Goal: Task Accomplishment & Management: Use online tool/utility

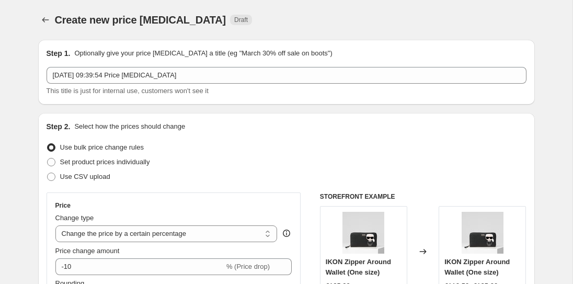
select select "percentage"
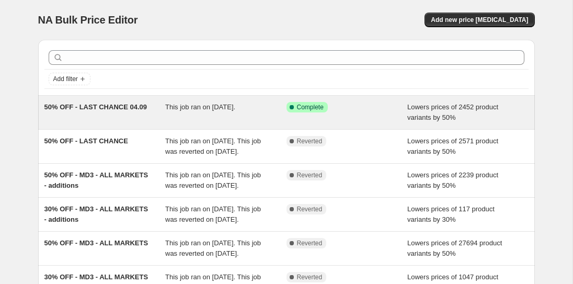
click at [149, 108] on div "50% OFF - LAST CHANCE 04.09" at bounding box center [104, 112] width 121 height 21
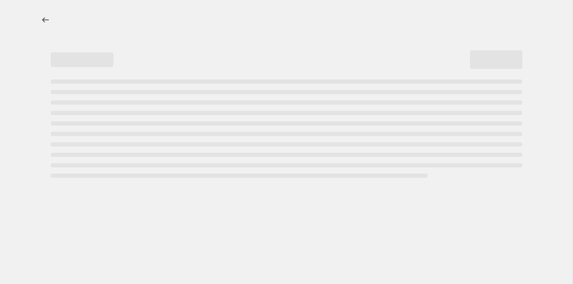
select select "percentage"
select select "collection"
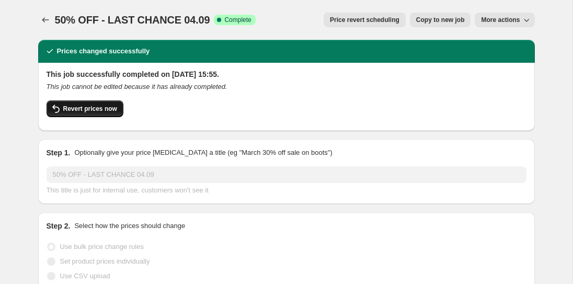
click at [86, 113] on button "Revert prices now" at bounding box center [85, 108] width 77 height 17
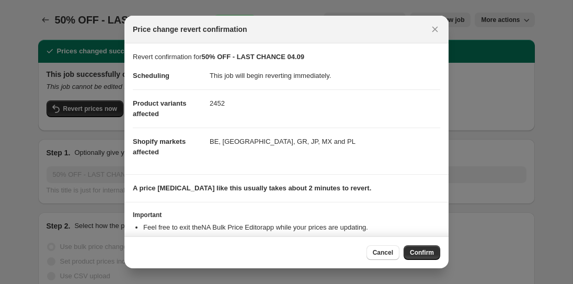
scroll to position [54, 0]
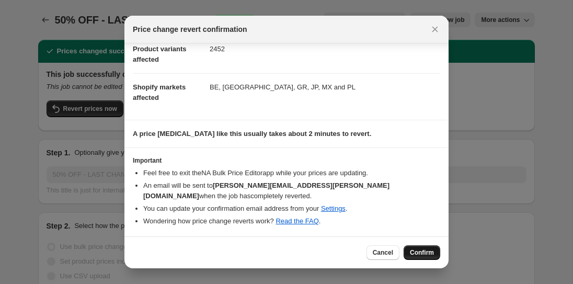
click at [431, 255] on span "Confirm" at bounding box center [422, 252] width 24 height 8
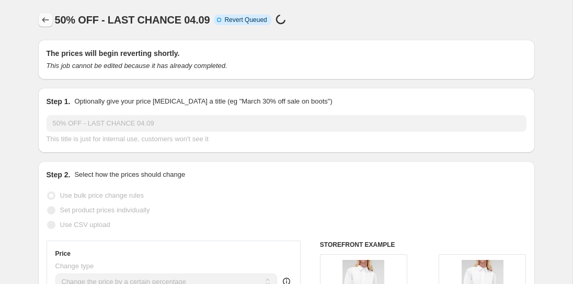
click at [39, 20] on button "Price change jobs" at bounding box center [45, 20] width 15 height 15
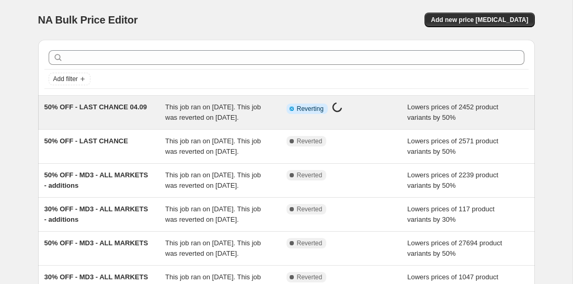
click at [166, 111] on div "This job ran on [DATE]. This job was reverted on [DATE]." at bounding box center [225, 112] width 121 height 21
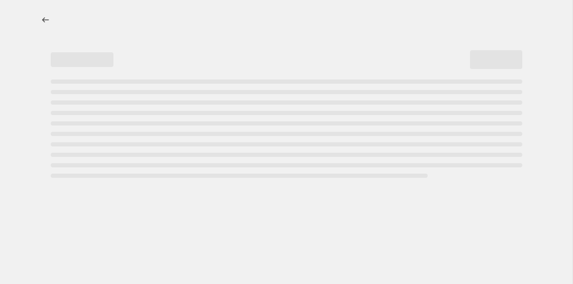
select select "percentage"
select select "collection"
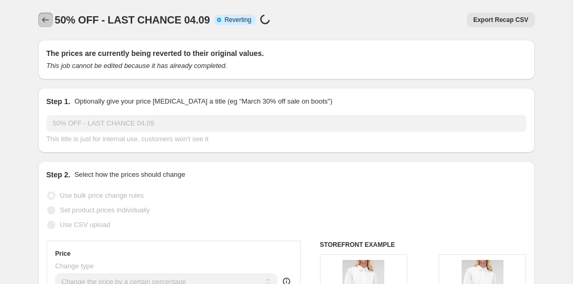
click at [51, 18] on button "Price change jobs" at bounding box center [45, 20] width 15 height 15
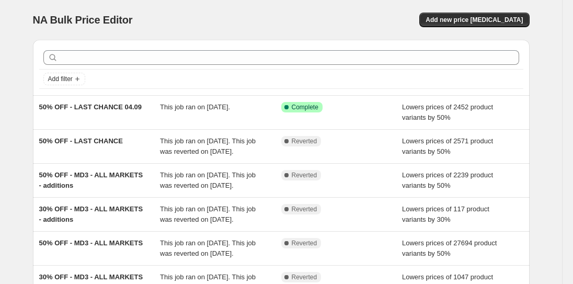
click at [172, 44] on div "Add filter" at bounding box center [281, 67] width 496 height 55
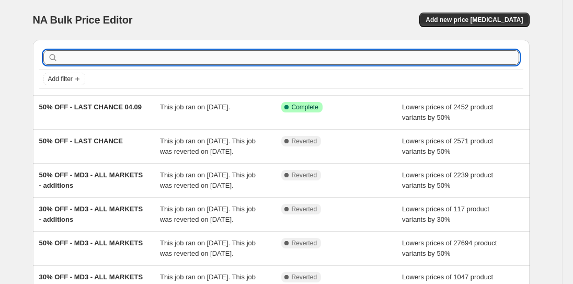
click at [172, 53] on input "text" at bounding box center [289, 57] width 459 height 15
paste input "50% OFF - LAST CHANCE 04.09"
type input "50% OFF - LAST CHANCE 04.09"
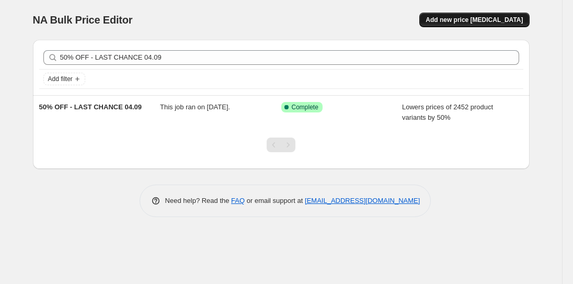
click at [491, 19] on span "Add new price [MEDICAL_DATA]" at bounding box center [473, 20] width 97 height 8
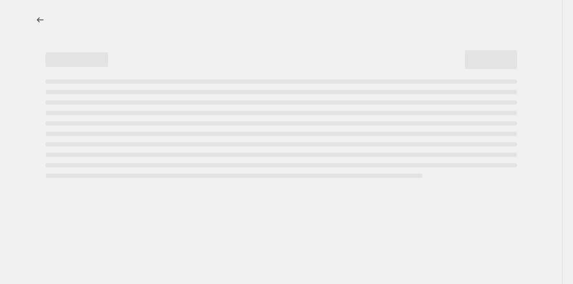
select select "percentage"
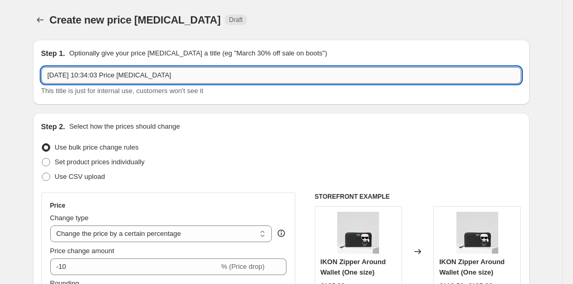
click at [235, 76] on input "15 Sept 2025, 10:34:03 Price change job" at bounding box center [281, 75] width 480 height 17
paste input "50% OFF - LAST CHANCE 04.09"
type input "50% OFF - LAST CHANCE 15.09"
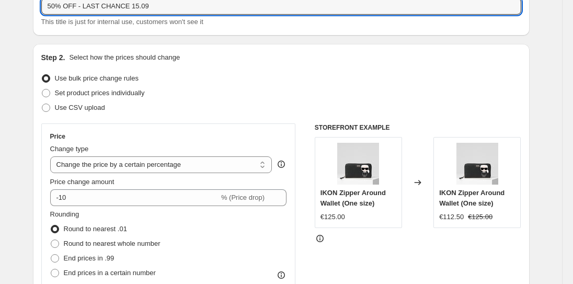
scroll to position [89, 0]
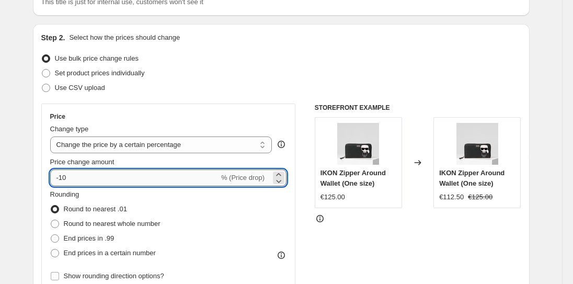
click at [61, 177] on input "-10" at bounding box center [134, 177] width 169 height 17
type input "-50"
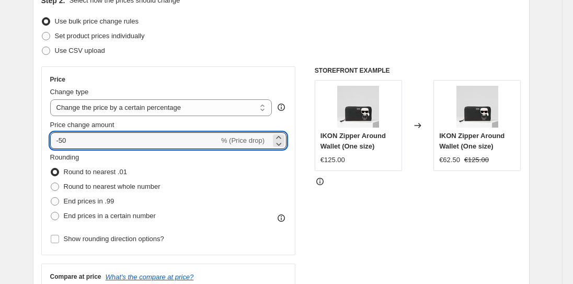
scroll to position [131, 0]
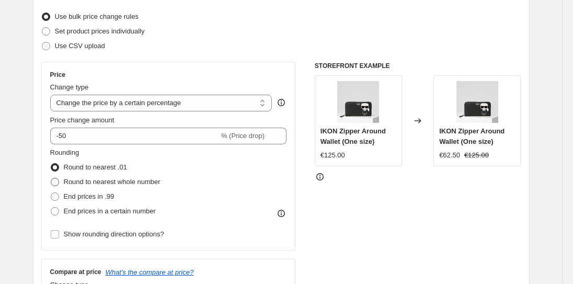
click at [140, 187] on label "Round to nearest whole number" at bounding box center [105, 182] width 110 height 15
click at [51, 178] on input "Round to nearest whole number" at bounding box center [51, 178] width 1 height 1
radio input "true"
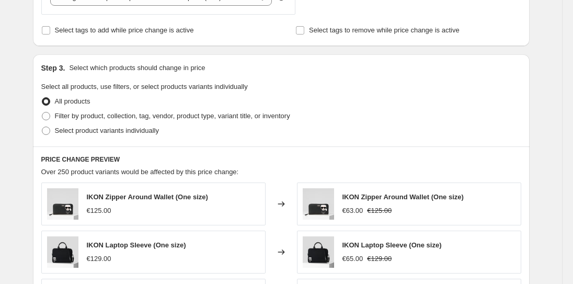
scroll to position [434, 0]
click at [170, 117] on span "Filter by product, collection, tag, vendor, product type, variant title, or inv…" at bounding box center [172, 116] width 235 height 8
click at [42, 112] on input "Filter by product, collection, tag, vendor, product type, variant title, or inv…" at bounding box center [42, 112] width 1 height 1
radio input "true"
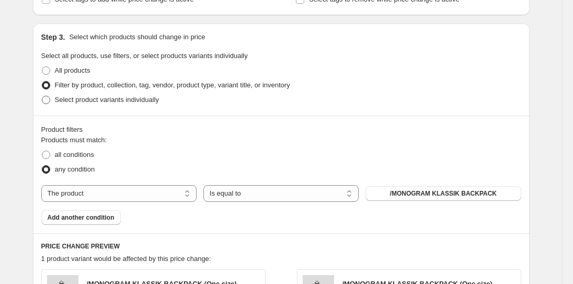
scroll to position [471, 0]
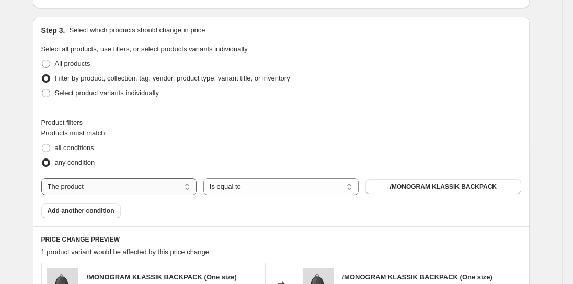
click at [74, 187] on select "The product The product's collection The product's tag The product's vendor The…" at bounding box center [118, 186] width 155 height 17
select select "collection"
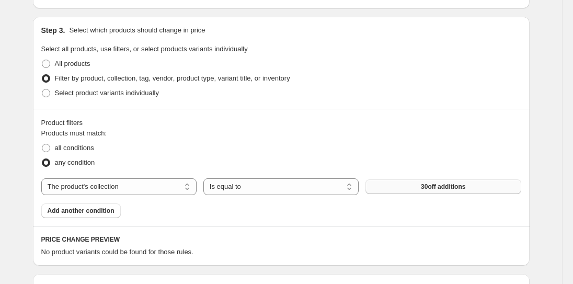
click at [426, 188] on span "30off additions" at bounding box center [443, 186] width 44 height 8
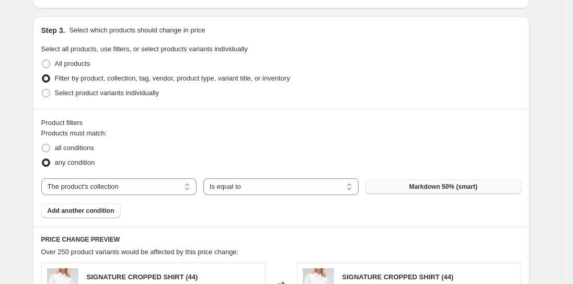
scroll to position [939, 0]
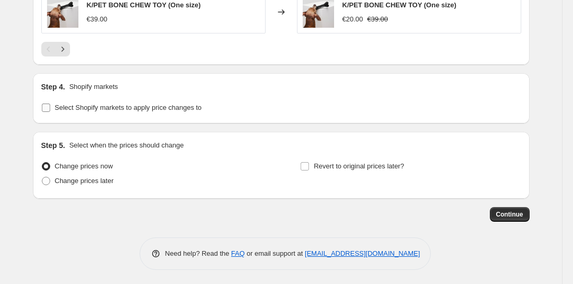
click at [117, 112] on label "Select Shopify markets to apply price changes to" at bounding box center [121, 107] width 160 height 15
click at [50, 112] on input "Select Shopify markets to apply price changes to" at bounding box center [46, 107] width 8 height 8
checkbox input "true"
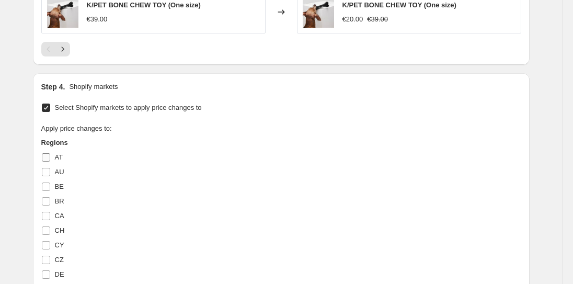
click at [43, 155] on input "AT" at bounding box center [46, 157] width 8 height 8
checkbox input "true"
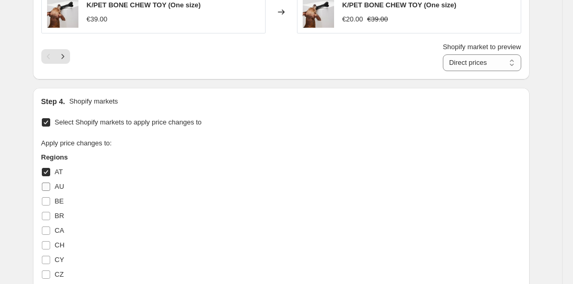
click at [46, 184] on input "AU" at bounding box center [46, 186] width 8 height 8
checkbox input "true"
click at [45, 196] on span at bounding box center [45, 200] width 9 height 9
click at [45, 197] on input "BE" at bounding box center [46, 201] width 8 height 8
checkbox input "true"
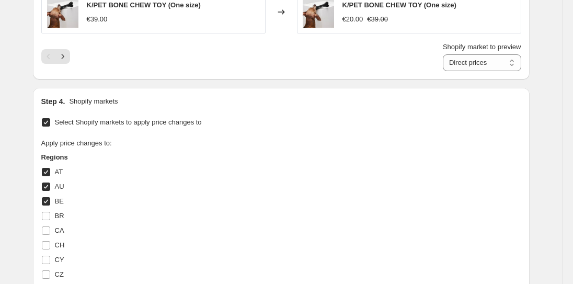
scroll to position [987, 0]
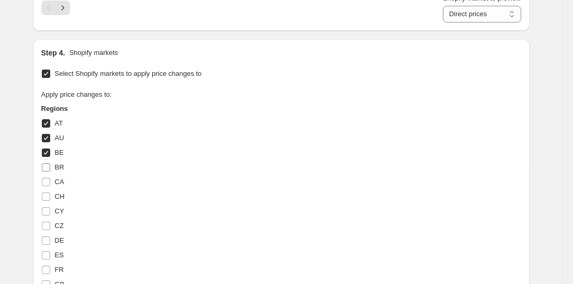
click at [46, 169] on input "BR" at bounding box center [46, 167] width 8 height 8
checkbox input "true"
click at [46, 183] on input "CA" at bounding box center [46, 182] width 8 height 8
checkbox input "true"
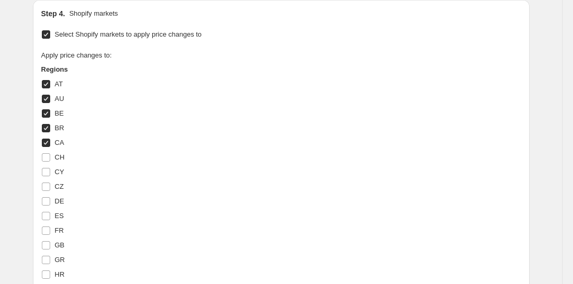
scroll to position [1035, 0]
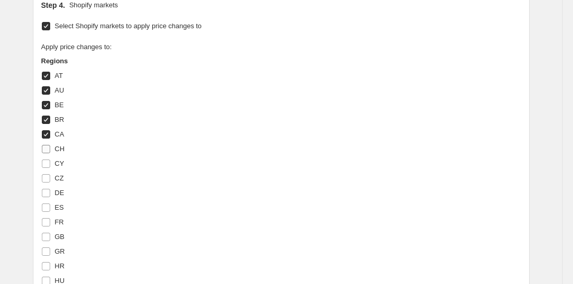
click at [44, 148] on input "CH" at bounding box center [46, 149] width 8 height 8
checkbox input "true"
click at [44, 164] on input "CY" at bounding box center [46, 163] width 8 height 8
checkbox input "true"
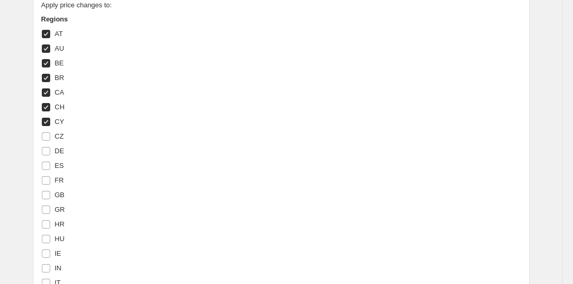
scroll to position [1085, 0]
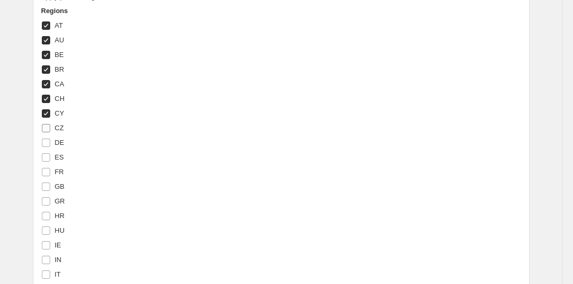
click at [45, 124] on input "CZ" at bounding box center [46, 128] width 8 height 8
checkbox input "true"
click at [45, 145] on span at bounding box center [45, 142] width 9 height 9
click at [45, 145] on input "DE" at bounding box center [46, 142] width 8 height 8
checkbox input "true"
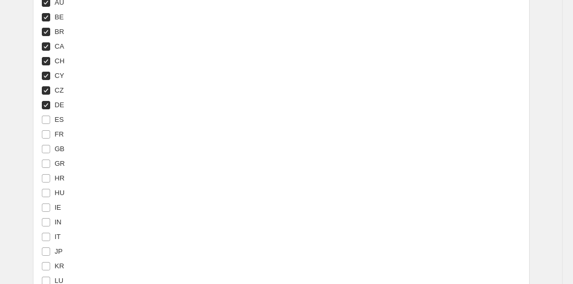
scroll to position [1136, 0]
click at [45, 109] on input "ES" at bounding box center [46, 106] width 8 height 8
checkbox input "true"
click at [45, 124] on span at bounding box center [45, 121] width 9 height 9
click at [45, 124] on input "FR" at bounding box center [46, 121] width 8 height 8
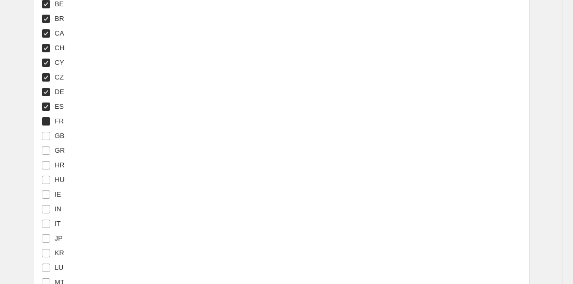
checkbox input "true"
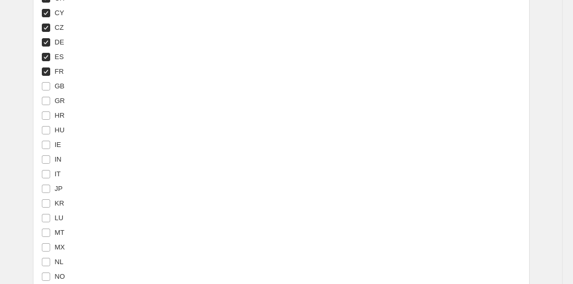
scroll to position [1200, 0]
click at [44, 86] on input "GR" at bounding box center [46, 86] width 8 height 8
checkbox input "true"
click at [44, 98] on input "HR" at bounding box center [46, 101] width 8 height 8
checkbox input "true"
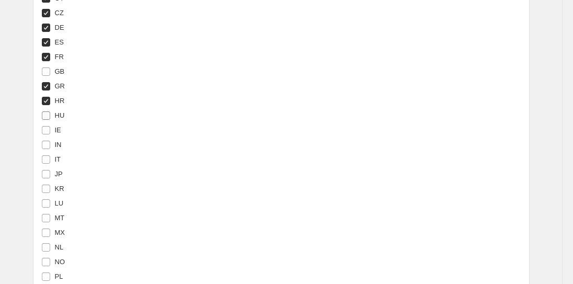
click at [44, 117] on input "HU" at bounding box center [46, 115] width 8 height 8
checkbox input "true"
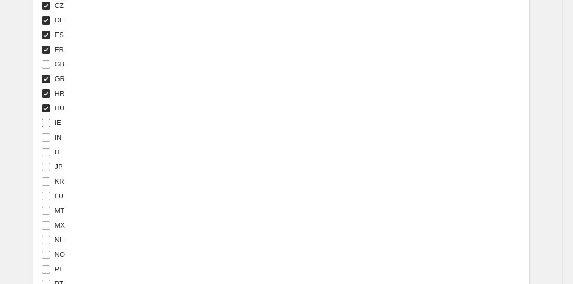
click at [45, 126] on label "IE" at bounding box center [51, 122] width 20 height 15
click at [45, 126] on input "IE" at bounding box center [46, 123] width 8 height 8
checkbox input "true"
click at [45, 137] on input "IT" at bounding box center [46, 138] width 8 height 8
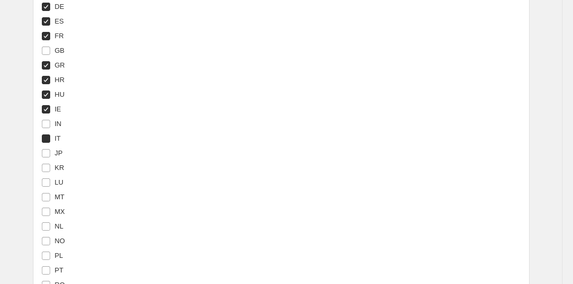
checkbox input "true"
click at [45, 153] on input "JP" at bounding box center [46, 153] width 8 height 8
checkbox input "true"
click at [45, 168] on input "KR" at bounding box center [46, 168] width 8 height 8
checkbox input "true"
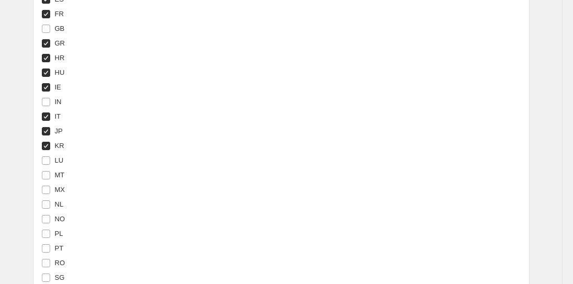
scroll to position [1249, 0]
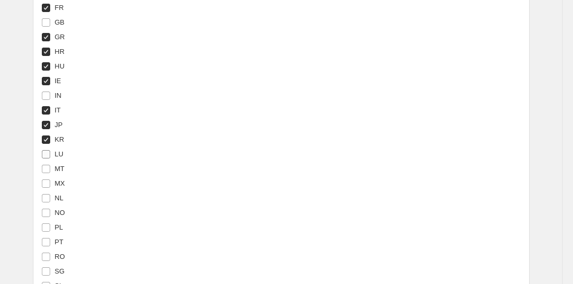
click at [43, 156] on input "LU" at bounding box center [46, 154] width 8 height 8
checkbox input "true"
click at [43, 164] on span at bounding box center [45, 168] width 9 height 9
click at [43, 165] on input "MT" at bounding box center [46, 169] width 8 height 8
checkbox input "true"
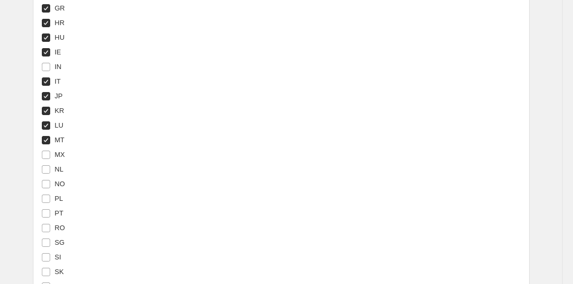
scroll to position [1308, 0]
click at [43, 125] on input "MX" at bounding box center [46, 125] width 8 height 8
checkbox input "true"
click at [43, 142] on input "NL" at bounding box center [46, 139] width 8 height 8
checkbox input "true"
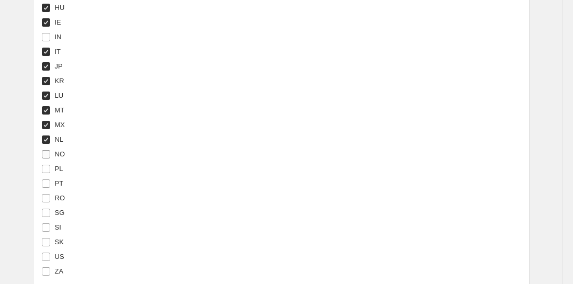
click at [46, 155] on input "NO" at bounding box center [46, 154] width 8 height 8
checkbox input "true"
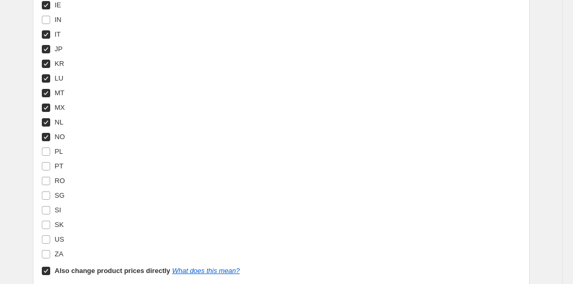
scroll to position [1331, 0]
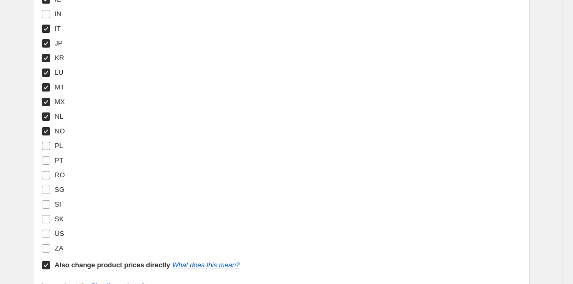
click at [45, 142] on input "PL" at bounding box center [46, 146] width 8 height 8
checkbox input "true"
click at [45, 153] on label "PT" at bounding box center [52, 160] width 22 height 15
click at [45, 156] on input "PT" at bounding box center [46, 160] width 8 height 8
checkbox input "true"
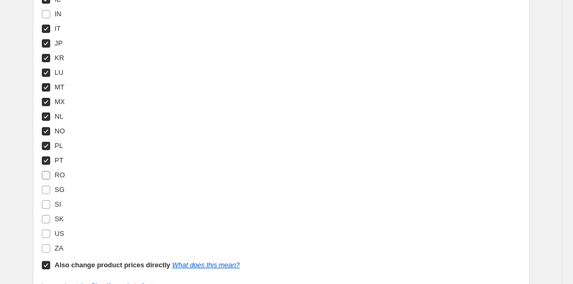
click at [45, 173] on input "RO" at bounding box center [46, 175] width 8 height 8
checkbox input "true"
click at [47, 202] on input "SI" at bounding box center [46, 204] width 8 height 8
checkbox input "true"
click at [47, 221] on input "SK" at bounding box center [46, 219] width 8 height 8
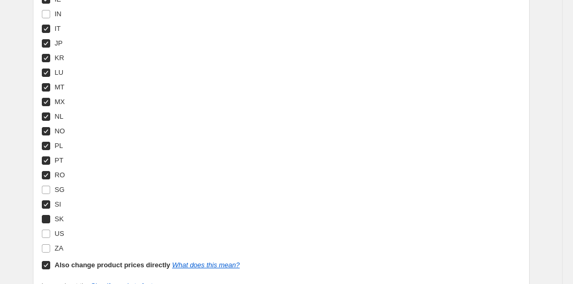
checkbox input "true"
click at [47, 233] on input "US" at bounding box center [46, 233] width 8 height 8
checkbox input "true"
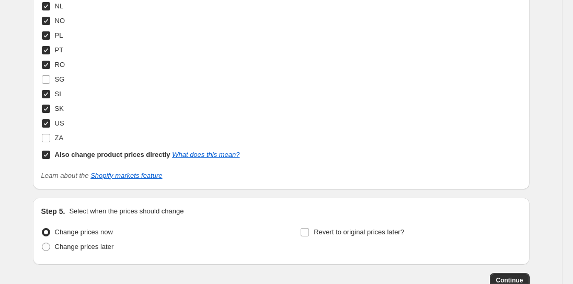
click at [103, 155] on b "Also change product prices directly" at bounding box center [112, 155] width 115 height 8
click at [50, 155] on input "Also change product prices directly What does this mean?" at bounding box center [46, 155] width 8 height 8
checkbox input "false"
select select "87112614155"
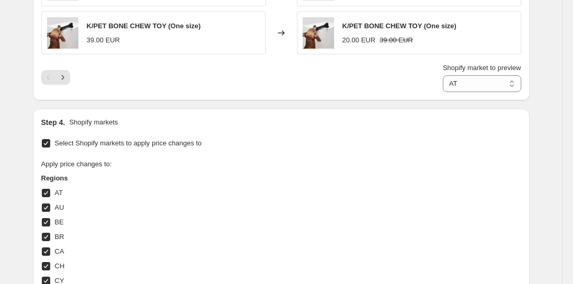
scroll to position [1099, 0]
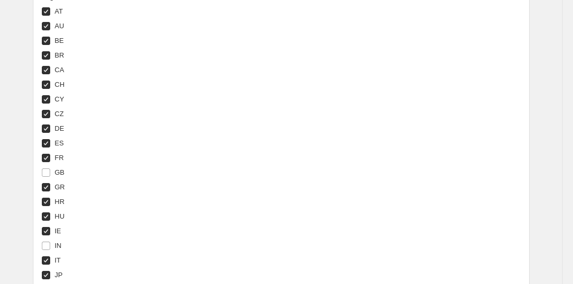
click at [44, 141] on input "ES" at bounding box center [46, 143] width 8 height 8
checkbox input "false"
click at [45, 126] on input "DE" at bounding box center [46, 128] width 8 height 8
checkbox input "false"
click at [45, 154] on input "FR" at bounding box center [46, 158] width 8 height 8
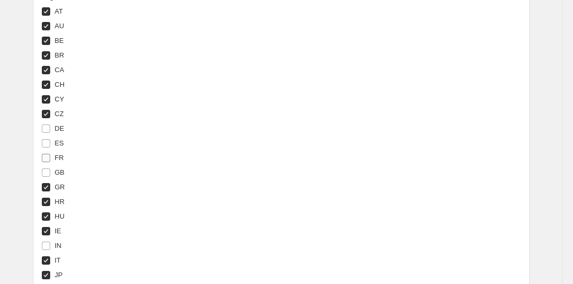
checkbox input "false"
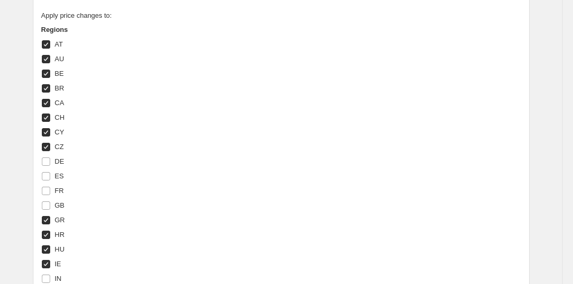
scroll to position [1058, 0]
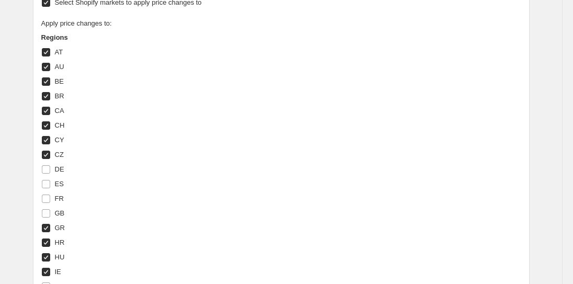
click at [46, 96] on input "BR" at bounding box center [46, 96] width 8 height 8
checkbox input "false"
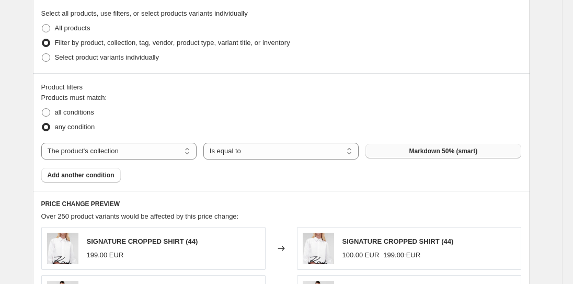
scroll to position [570, 0]
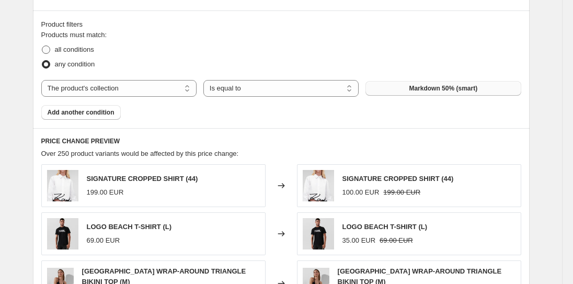
click at [86, 49] on span "all conditions" at bounding box center [74, 49] width 39 height 8
click at [42, 46] on input "all conditions" at bounding box center [42, 45] width 1 height 1
radio input "true"
click at [85, 60] on span "any condition" at bounding box center [75, 64] width 40 height 8
click at [42, 60] on input "any condition" at bounding box center [42, 60] width 1 height 1
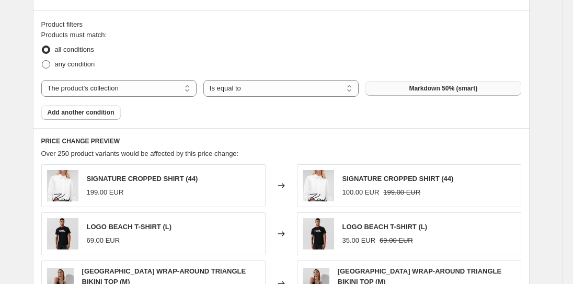
radio input "true"
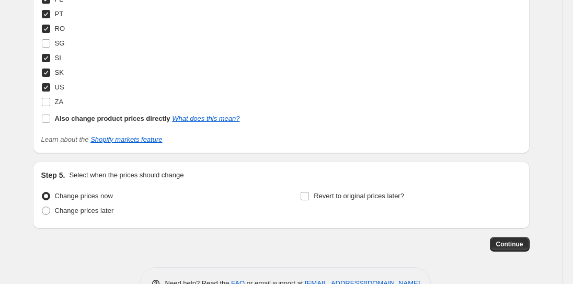
scroll to position [1507, 0]
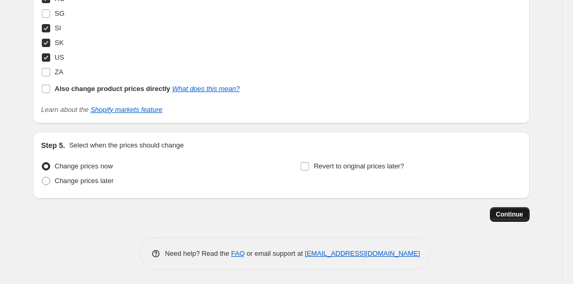
click at [509, 209] on button "Continue" at bounding box center [510, 214] width 40 height 15
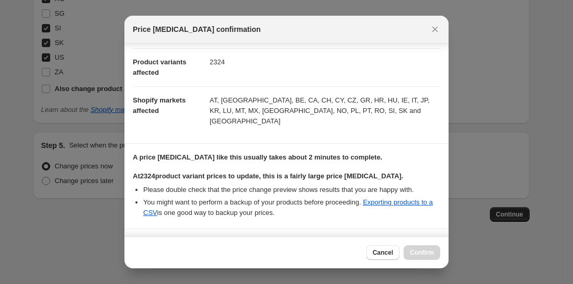
scroll to position [187, 0]
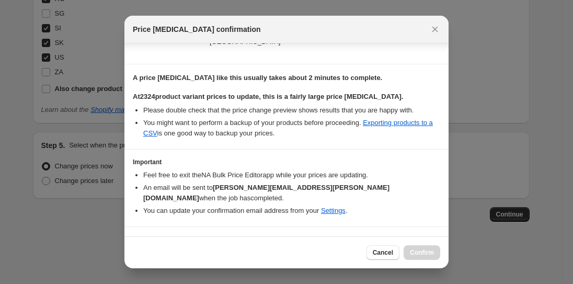
click at [236, 238] on b "I understand that this price change job will affect 2324 product variants" at bounding box center [271, 242] width 251 height 8
click at [142, 238] on input "I understand that this price change job will affect 2324 product variants" at bounding box center [137, 242] width 8 height 8
checkbox input "true"
click at [424, 250] on span "Confirm" at bounding box center [422, 252] width 24 height 8
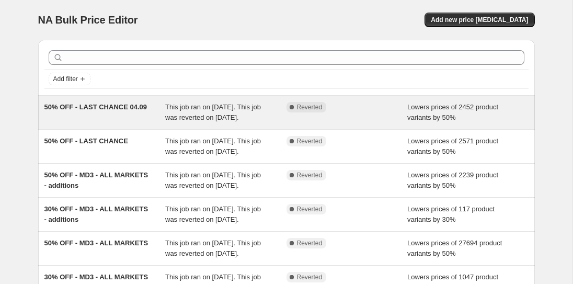
click at [135, 111] on div "50% OFF - LAST CHANCE 04.09" at bounding box center [104, 112] width 121 height 21
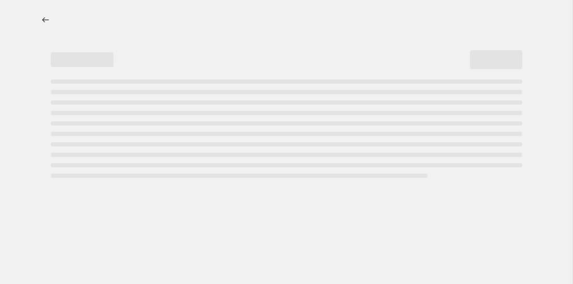
select select "percentage"
select select "collection"
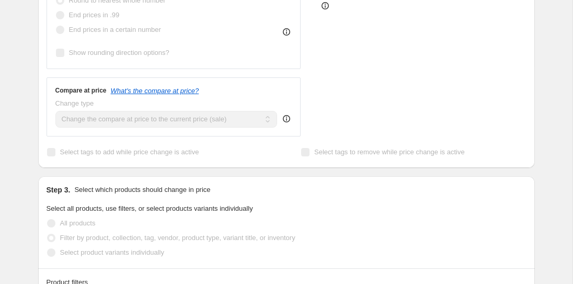
scroll to position [104, 0]
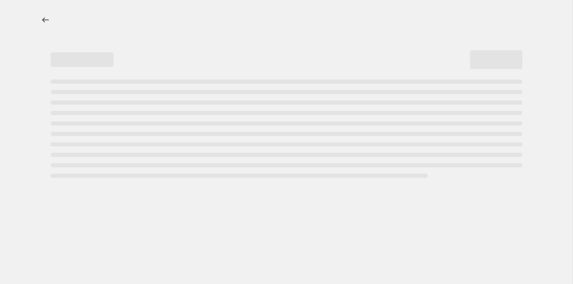
select select "percentage"
select select "collection"
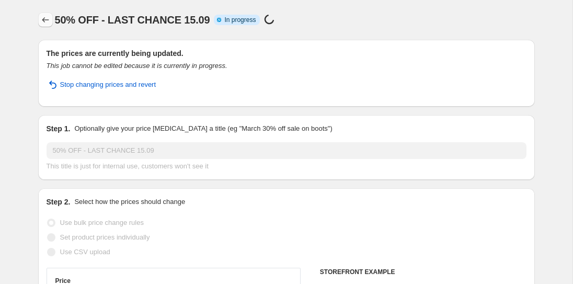
click at [40, 18] on icon "Price change jobs" at bounding box center [45, 20] width 10 height 10
